Goal: Information Seeking & Learning: Learn about a topic

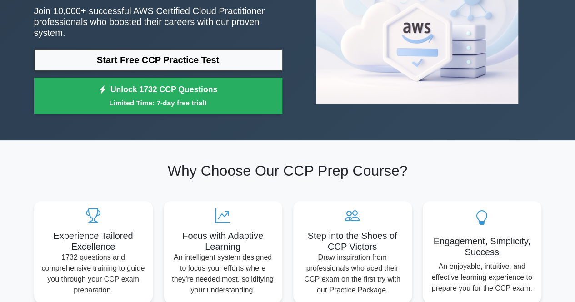
scroll to position [45, 0]
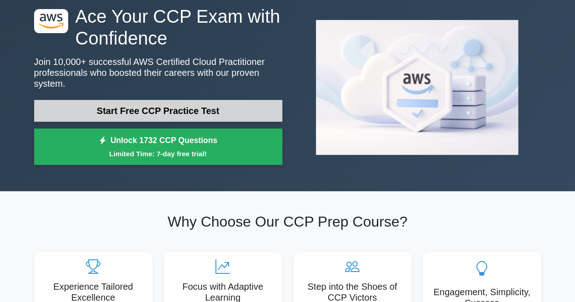
click at [199, 100] on link "Start Free CCP Practice Test" at bounding box center [158, 111] width 248 height 22
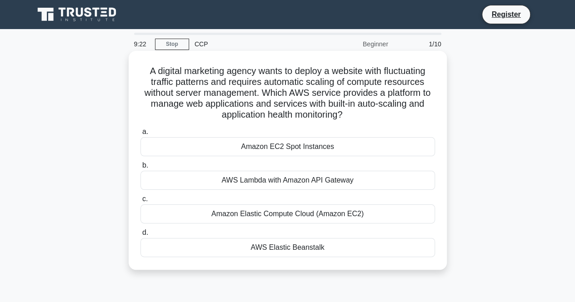
drag, startPoint x: 318, startPoint y: 215, endPoint x: 201, endPoint y: 226, distance: 118.2
click at [201, 226] on div "a. Amazon EC2 Spot Instances b. AWS Lambda with Amazon API Gateway c. d." at bounding box center [288, 192] width 306 height 135
click at [260, 253] on div "AWS Elastic Beanstalk" at bounding box center [287, 247] width 295 height 19
click at [140, 236] on input "d. AWS Elastic Beanstalk" at bounding box center [140, 233] width 0 height 6
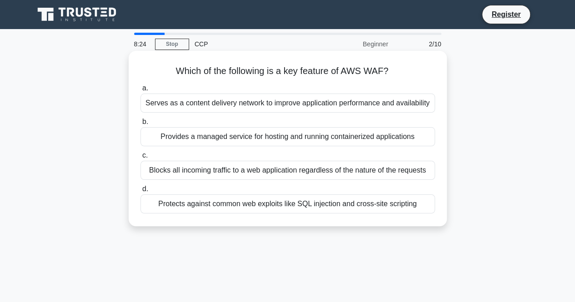
click at [191, 165] on div "Blocks all incoming traffic to a web application regardless of the nature of th…" at bounding box center [287, 170] width 295 height 19
click at [140, 159] on input "c. Blocks all incoming traffic to a web application regardless of the nature of…" at bounding box center [140, 156] width 0 height 6
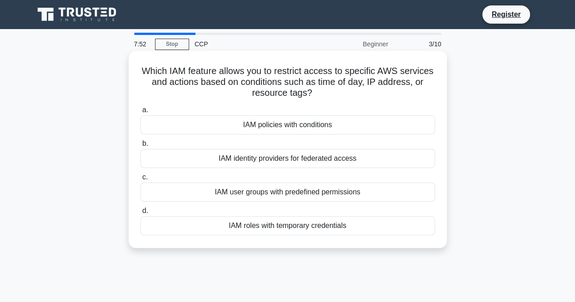
click at [290, 132] on div "IAM policies with conditions" at bounding box center [287, 124] width 295 height 19
click at [140, 113] on input "a. IAM policies with conditions" at bounding box center [140, 110] width 0 height 6
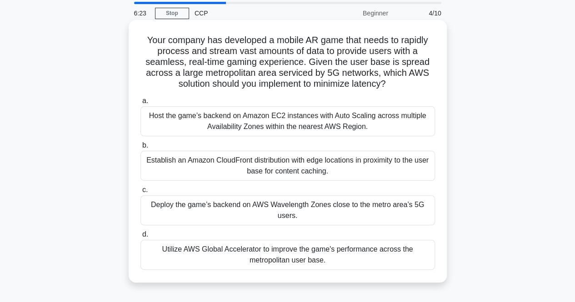
scroll to position [45, 0]
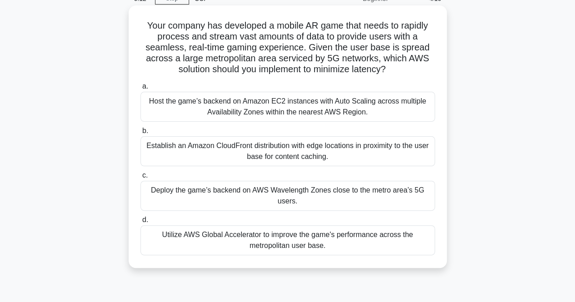
click at [280, 159] on div "Establish an Amazon CloudFront distribution with edge locations in proximity to…" at bounding box center [287, 151] width 295 height 30
click at [140, 134] on input "b. Establish an Amazon CloudFront distribution with edge locations in proximity…" at bounding box center [140, 131] width 0 height 6
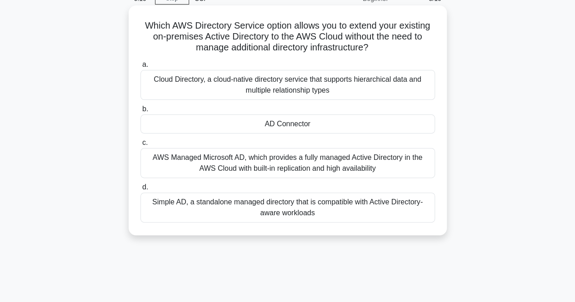
scroll to position [0, 0]
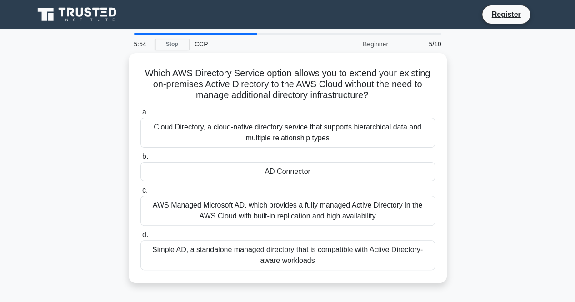
click at [436, 44] on div "5/10" at bounding box center [420, 44] width 53 height 18
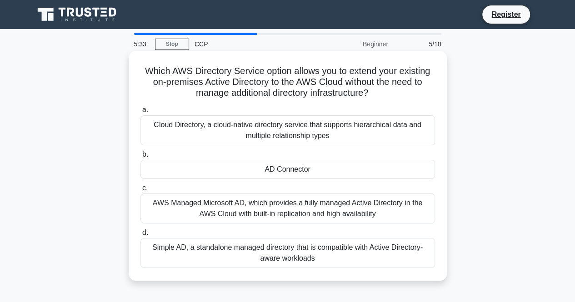
click at [300, 205] on div "AWS Managed Microsoft AD, which provides a fully managed Active Directory in th…" at bounding box center [287, 209] width 295 height 30
click at [140, 191] on input "c. AWS Managed Microsoft AD, which provides a fully managed Active Directory in…" at bounding box center [140, 188] width 0 height 6
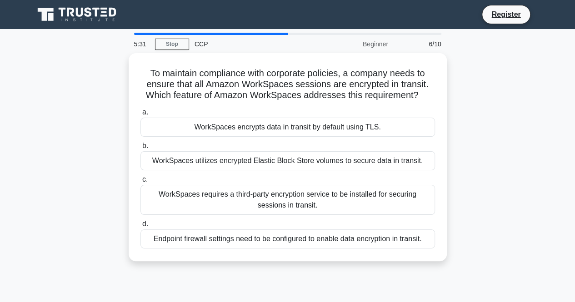
drag, startPoint x: 300, startPoint y: 206, endPoint x: 102, endPoint y: 180, distance: 199.4
click at [102, 180] on div "To maintain compliance with corporate policies, a company needs to ensure that …" at bounding box center [288, 162] width 518 height 219
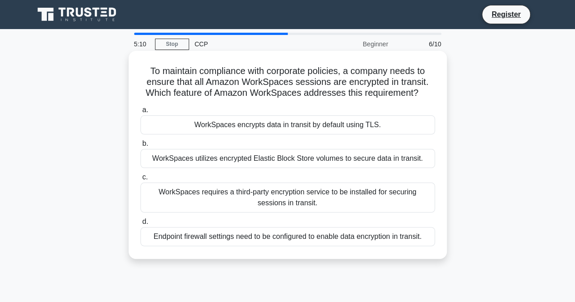
click at [204, 207] on div "WorkSpaces requires a third-party encryption service to be installed for securi…" at bounding box center [287, 198] width 295 height 30
click at [140, 180] on input "c. WorkSpaces requires a third-party encryption service to be installed for sec…" at bounding box center [140, 178] width 0 height 6
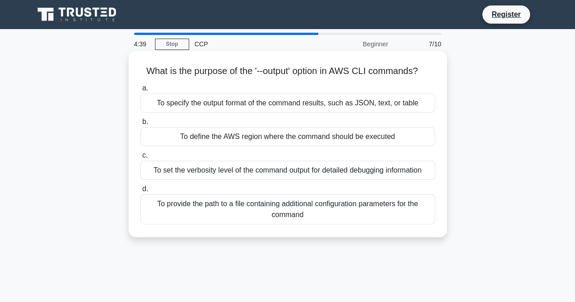
click at [225, 98] on div "To specify the output format of the command results, such as JSON, text, or tab…" at bounding box center [287, 103] width 295 height 19
click at [140, 91] on input "a. To specify the output format of the command results, such as JSON, text, or …" at bounding box center [140, 88] width 0 height 6
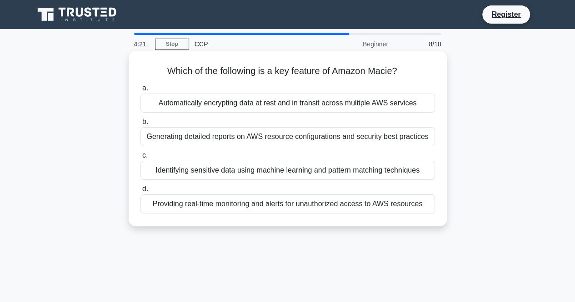
click at [200, 165] on div "Identifying sensitive data using machine learning and pattern matching techniqu…" at bounding box center [287, 170] width 295 height 19
click at [140, 159] on input "c. Identifying sensitive data using machine learning and pattern matching techn…" at bounding box center [140, 156] width 0 height 6
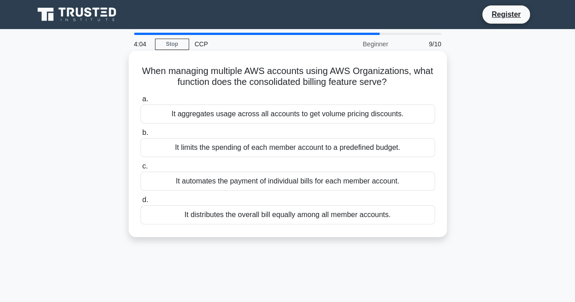
click at [232, 119] on div "It aggregates usage across all accounts to get volume pricing discounts." at bounding box center [287, 114] width 295 height 19
click at [140, 102] on input "a. It aggregates usage across all accounts to get volume pricing discounts." at bounding box center [140, 99] width 0 height 6
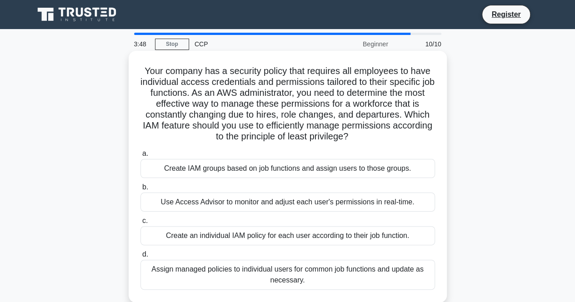
click at [218, 167] on div "Create IAM groups based on job functions and assign users to those groups." at bounding box center [287, 168] width 295 height 19
click at [140, 157] on input "a. Create IAM groups based on job functions and assign users to those groups." at bounding box center [140, 154] width 0 height 6
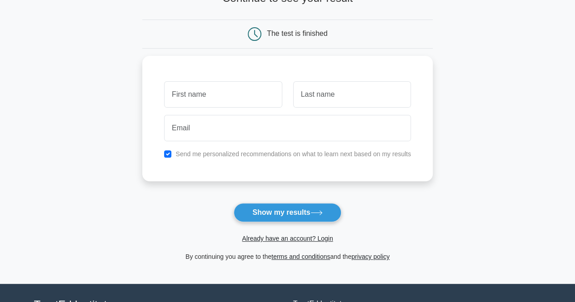
scroll to position [91, 0]
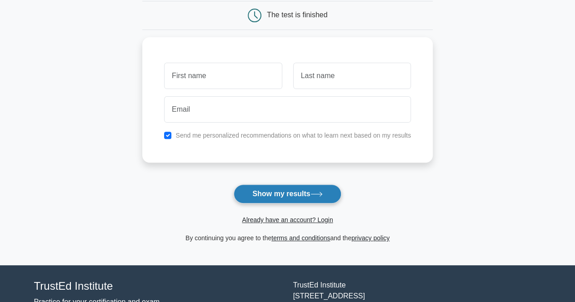
click at [255, 200] on button "Show my results" at bounding box center [287, 194] width 107 height 19
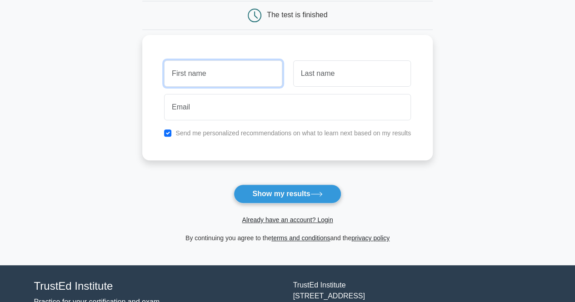
click at [239, 70] on input "text" at bounding box center [223, 73] width 118 height 26
type input "huy"
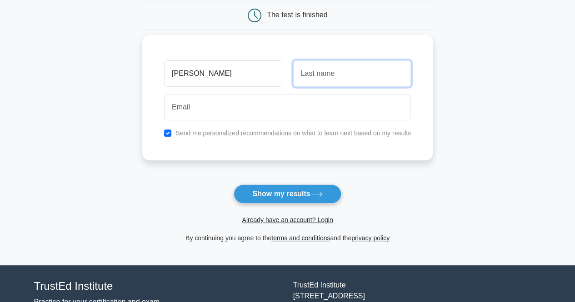
click at [341, 83] on input "text" at bounding box center [352, 73] width 118 height 26
type input "r"
type input "tran"
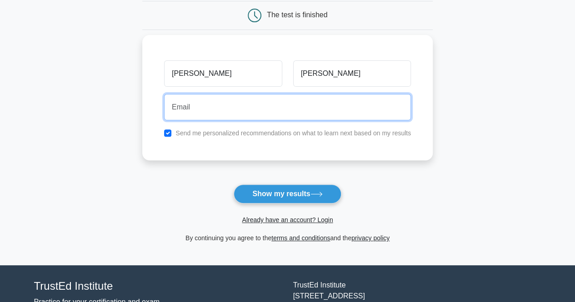
click at [294, 106] on input "email" at bounding box center [287, 107] width 247 height 26
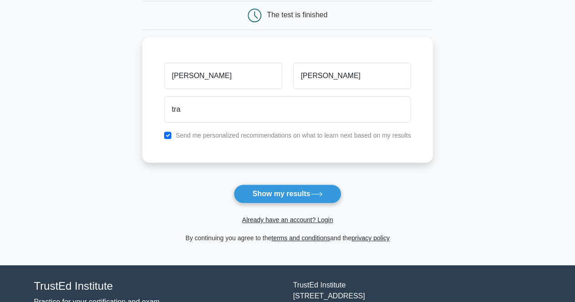
click at [285, 183] on form "Wait, there is more! Continue to see your result The test is finished huy tran …" at bounding box center [287, 102] width 291 height 284
click at [291, 199] on button "Show my results" at bounding box center [287, 194] width 107 height 19
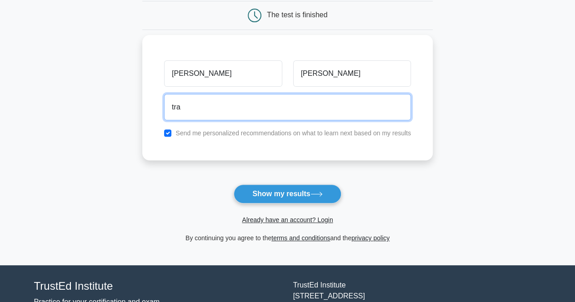
click at [264, 115] on input "tra" at bounding box center [287, 107] width 247 height 26
type input "tranduchuy16601@gmail.com"
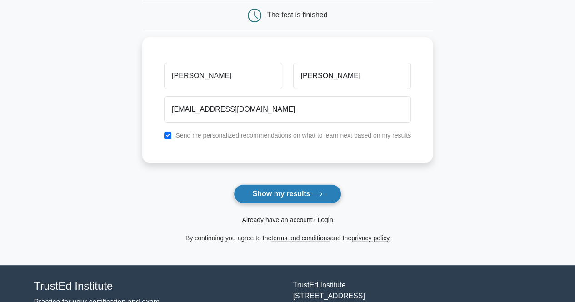
click at [259, 191] on button "Show my results" at bounding box center [287, 194] width 107 height 19
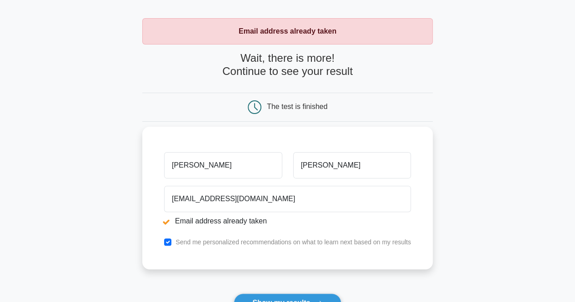
scroll to position [45, 0]
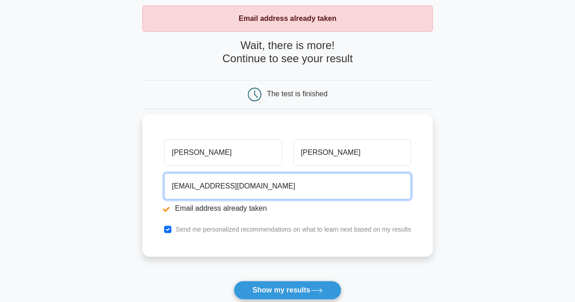
click at [308, 185] on input "tranduchuy16601@gmail.com" at bounding box center [287, 186] width 247 height 26
click at [308, 185] on input "[EMAIL_ADDRESS][DOMAIN_NAME]" at bounding box center [287, 186] width 247 height 26
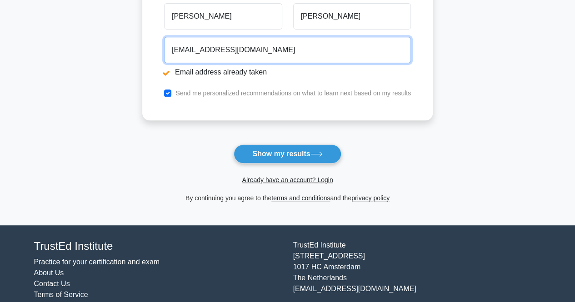
scroll to position [136, 0]
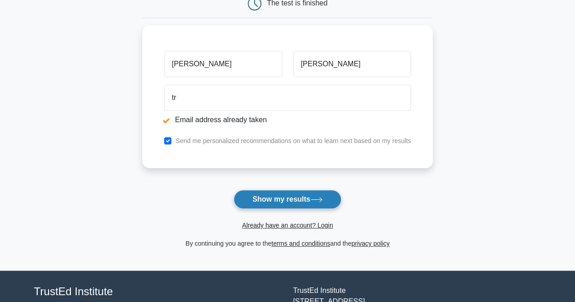
click at [300, 198] on button "Show my results" at bounding box center [287, 199] width 107 height 19
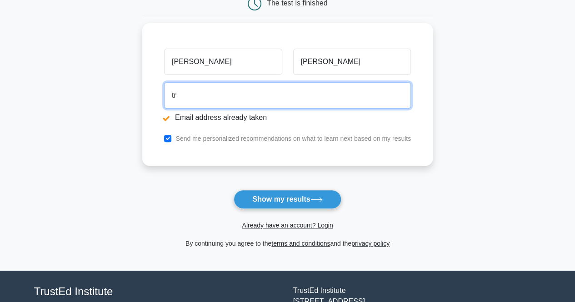
click at [233, 100] on input "tr" at bounding box center [287, 95] width 247 height 26
type input "tran.duc.huy@sky365.co.jp"
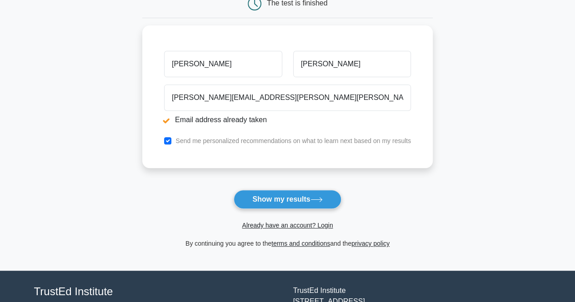
click at [260, 183] on form "Wait, there is more! Continue to see your result The test is finished huy tran" at bounding box center [287, 98] width 291 height 301
click at [263, 192] on button "Show my results" at bounding box center [287, 199] width 107 height 19
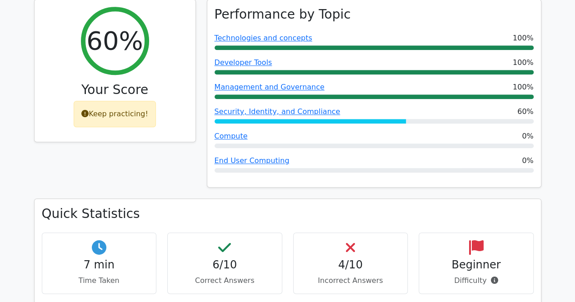
scroll to position [409, 0]
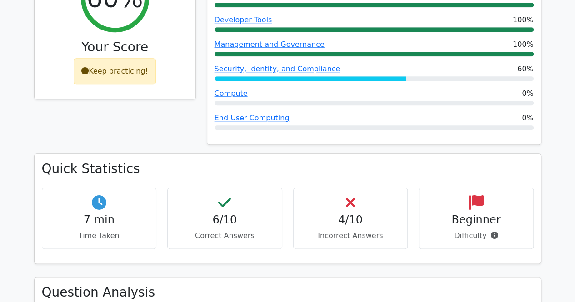
click at [336, 206] on div "4/10 Incorrect Answers" at bounding box center [350, 218] width 115 height 61
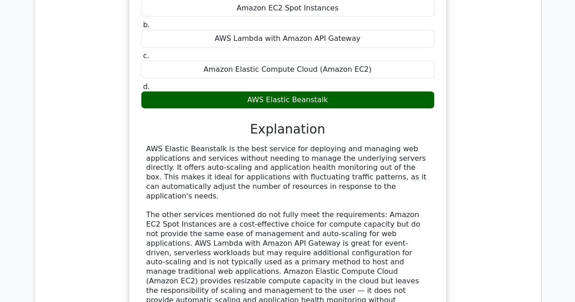
scroll to position [1046, 0]
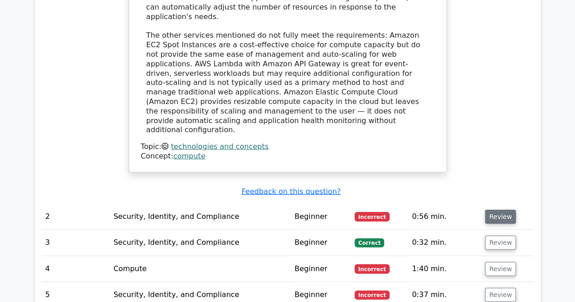
click at [496, 210] on button "Review" at bounding box center [500, 217] width 31 height 14
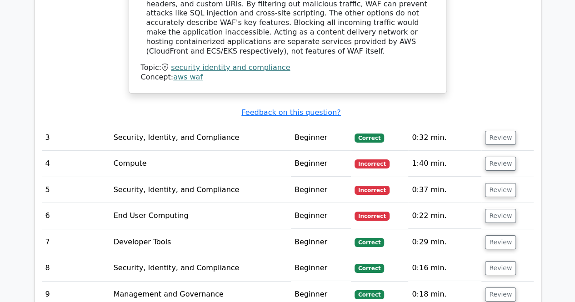
scroll to position [1546, 0]
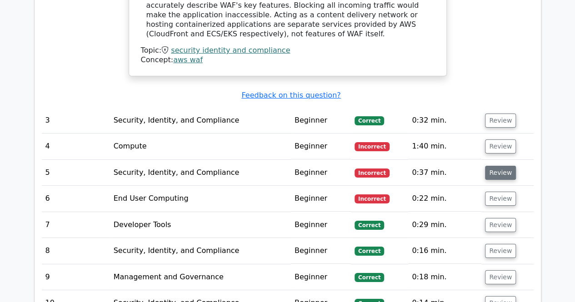
click at [497, 166] on button "Review" at bounding box center [500, 173] width 31 height 14
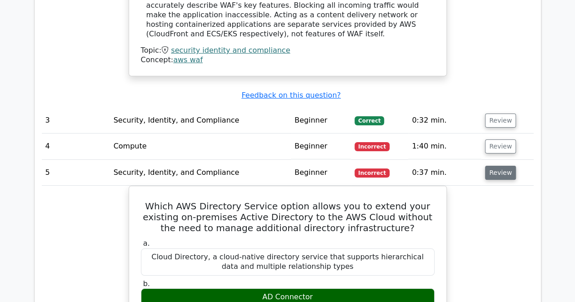
click at [494, 166] on button "Review" at bounding box center [500, 173] width 31 height 14
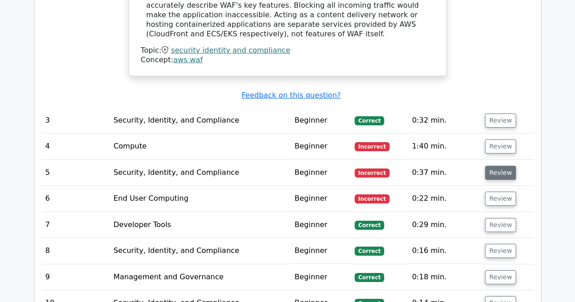
click at [492, 166] on button "Review" at bounding box center [500, 173] width 31 height 14
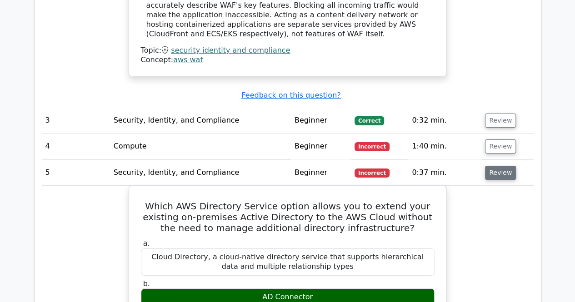
click at [500, 166] on button "Review" at bounding box center [500, 173] width 31 height 14
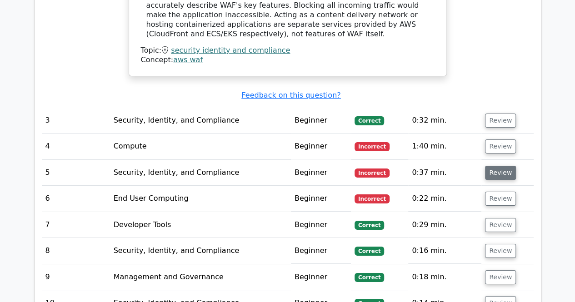
click at [500, 166] on button "Review" at bounding box center [500, 173] width 31 height 14
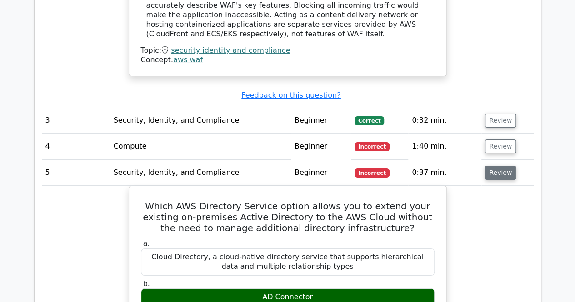
click at [493, 166] on button "Review" at bounding box center [500, 173] width 31 height 14
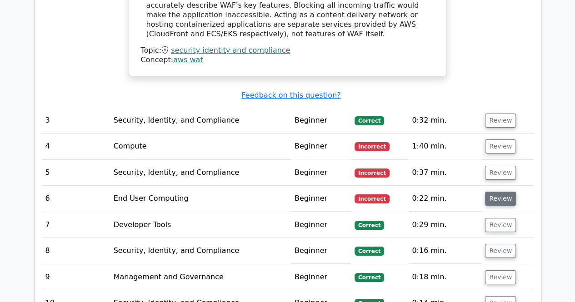
click at [495, 192] on button "Review" at bounding box center [500, 199] width 31 height 14
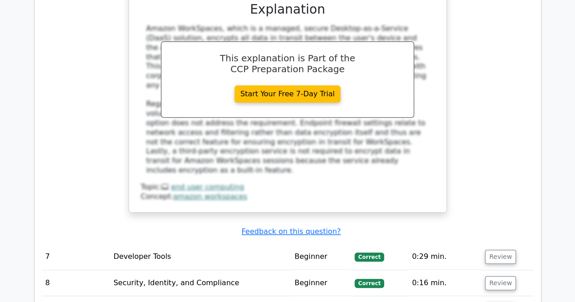
scroll to position [1962, 0]
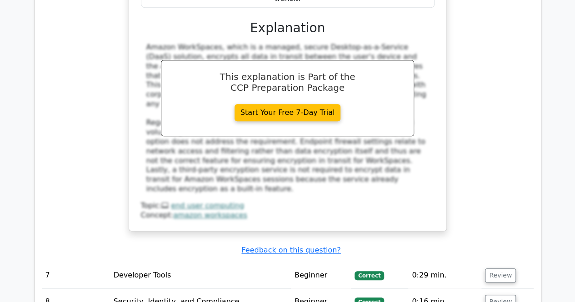
click at [414, 263] on td "0:29 min." at bounding box center [444, 276] width 73 height 26
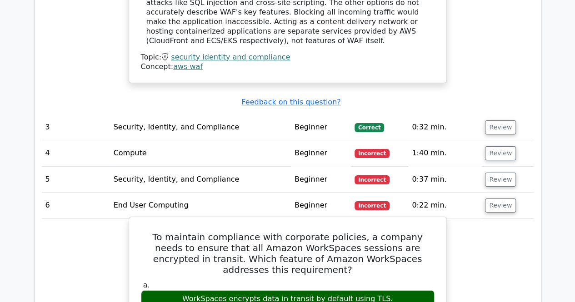
scroll to position [1553, 0]
